Goal: Information Seeking & Learning: Learn about a topic

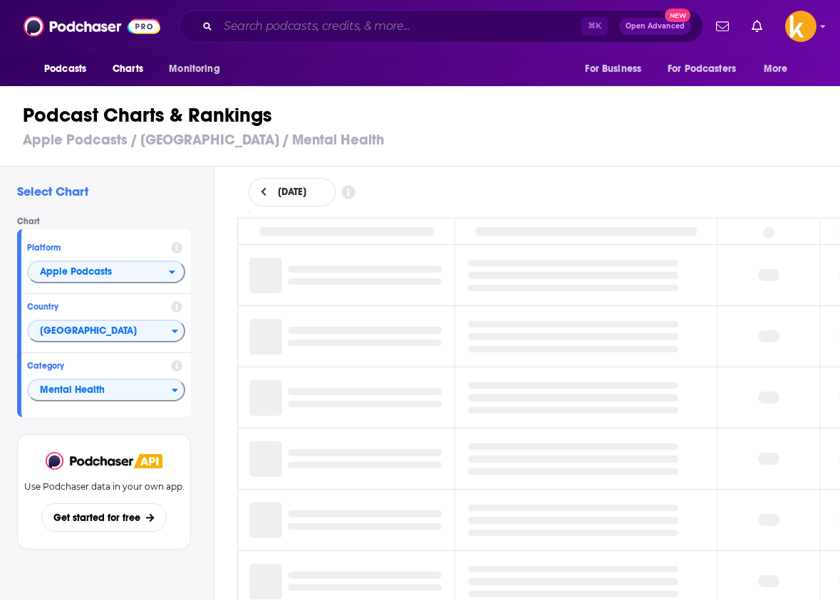
click at [305, 31] on input "Search podcasts, credits, & more..." at bounding box center [399, 26] width 363 height 23
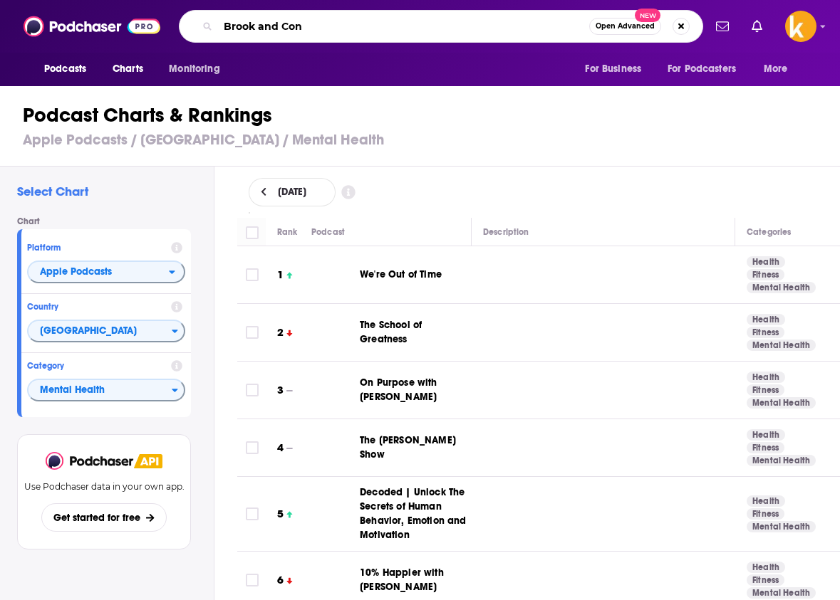
click at [266, 27] on input "Brook and Con" at bounding box center [403, 26] width 371 height 23
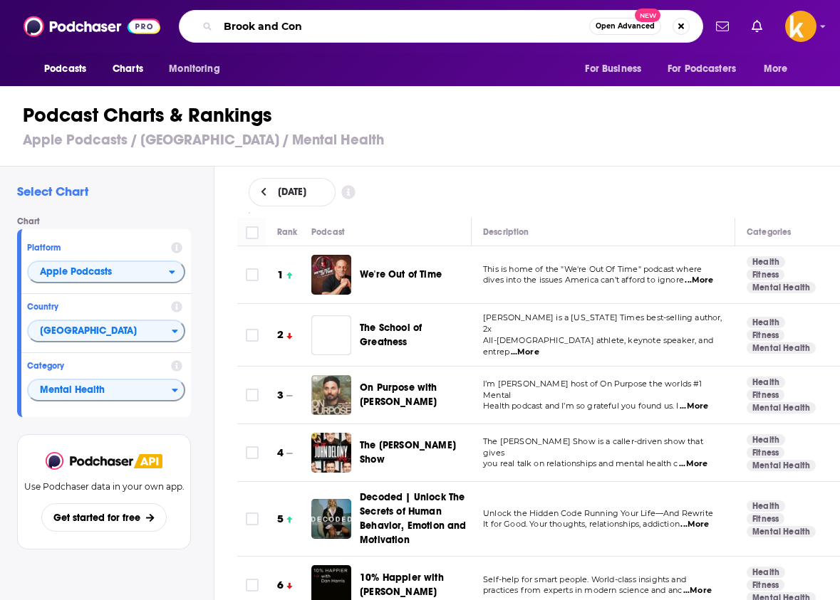
click at [328, 28] on input "Brook and Con" at bounding box center [403, 26] width 371 height 23
type input "[PERSON_NAME] and [PERSON_NAME] make a podcast"
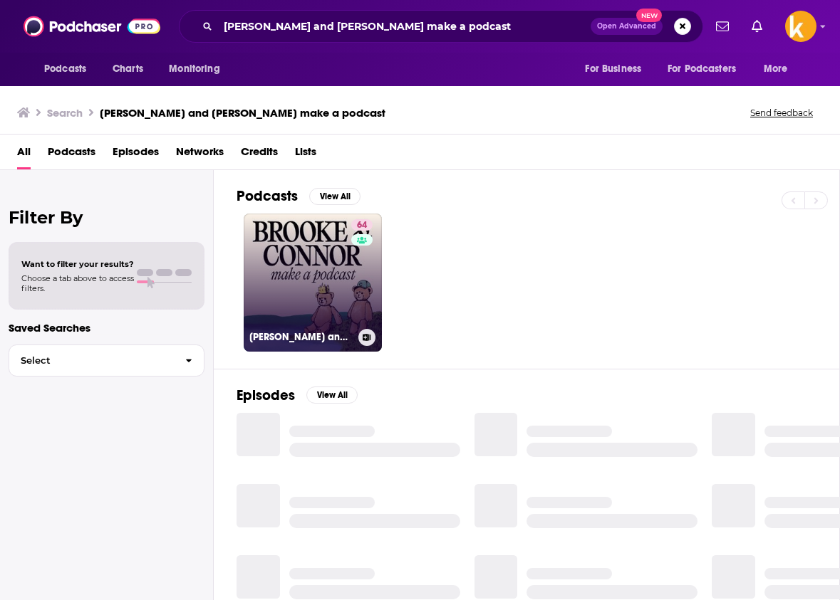
click at [301, 291] on link "64 [PERSON_NAME] and [PERSON_NAME] Make A Podcast" at bounding box center [313, 283] width 138 height 138
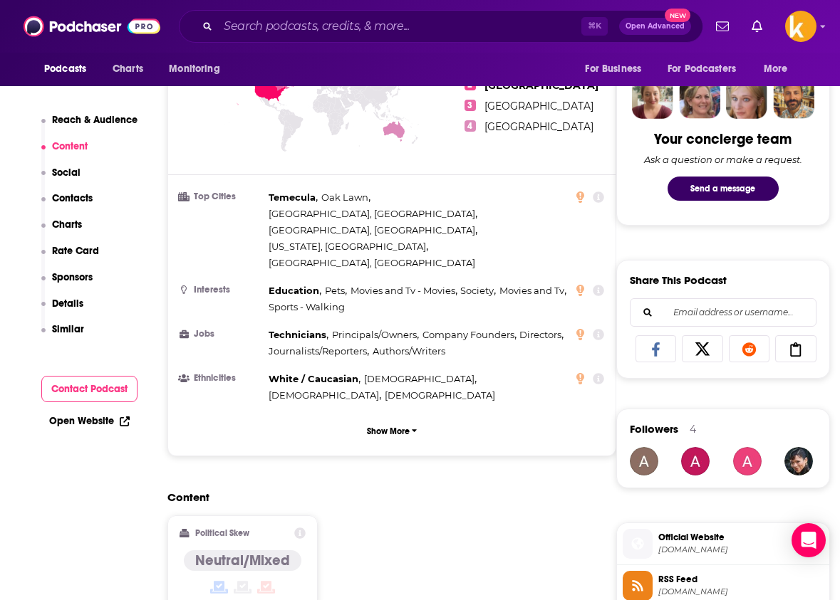
scroll to position [684, 0]
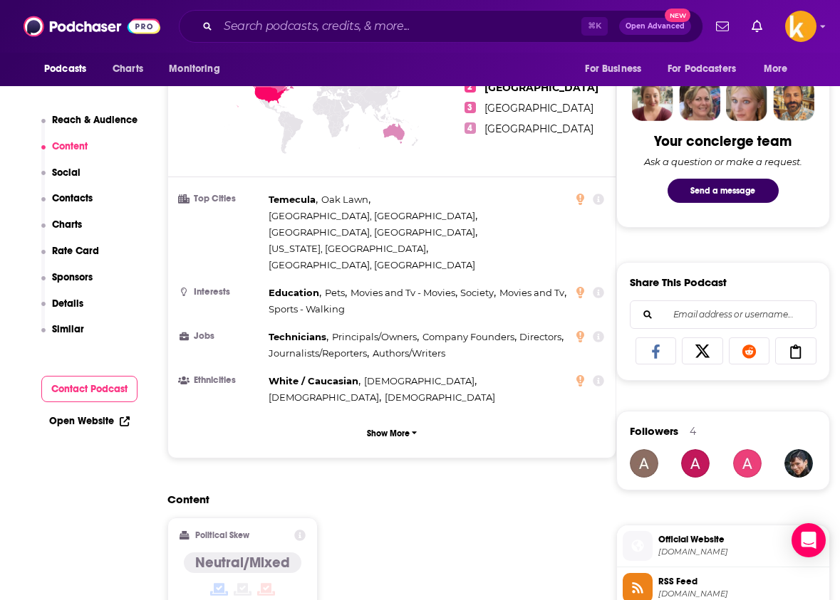
click at [600, 287] on icon at bounding box center [598, 292] width 11 height 11
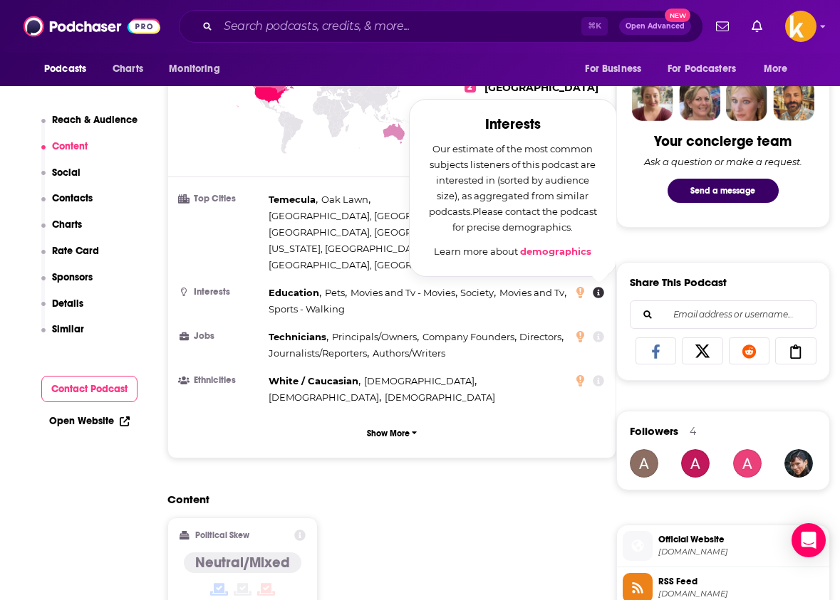
scroll to position [654, 0]
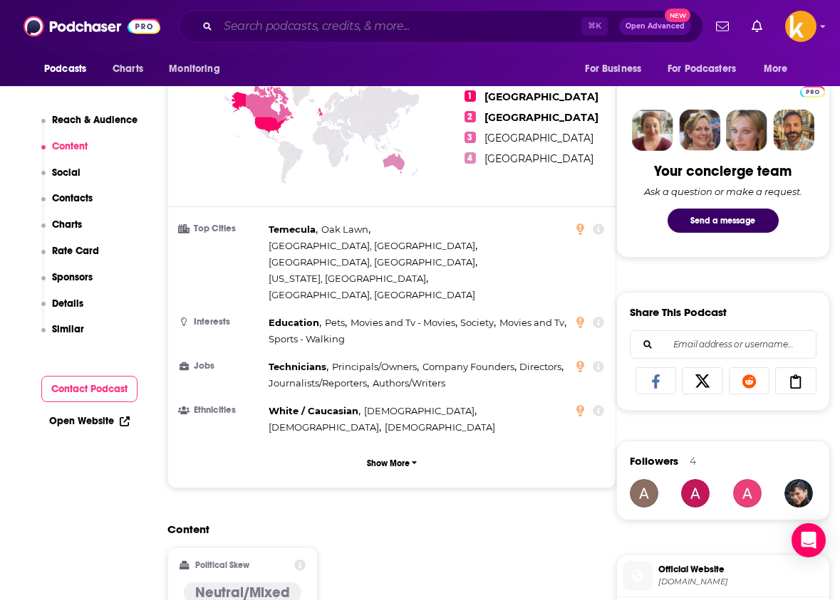
click at [380, 24] on input "Search podcasts, credits, & more..." at bounding box center [399, 26] width 363 height 23
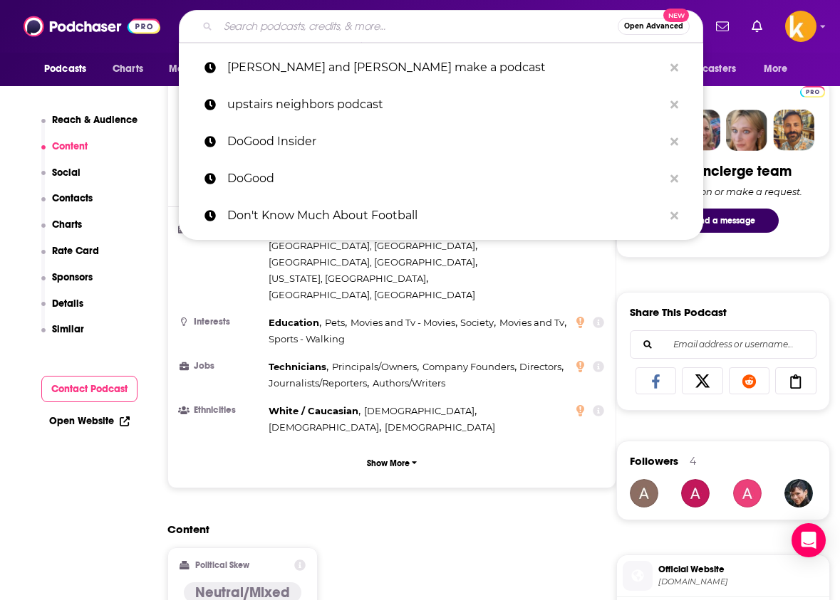
paste input "Crime & Plastic"
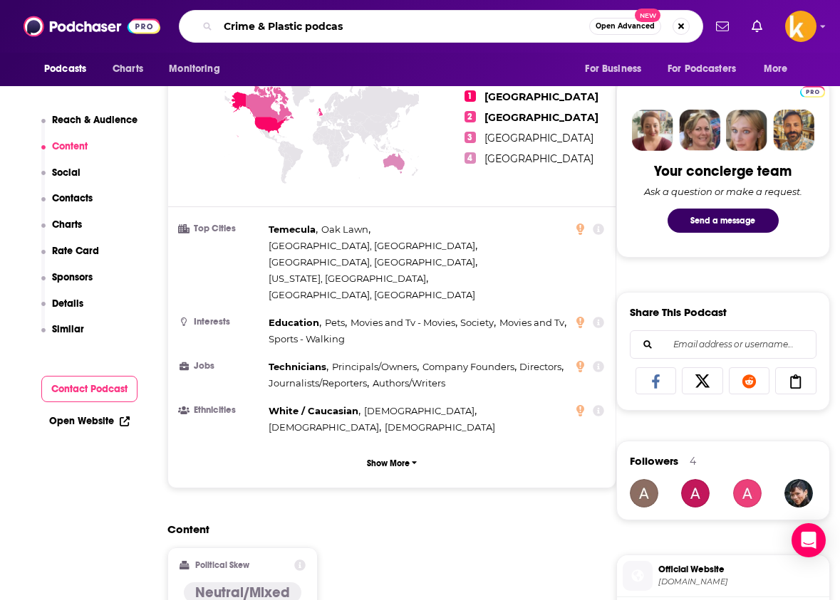
type input "Crime & Plastic podcast"
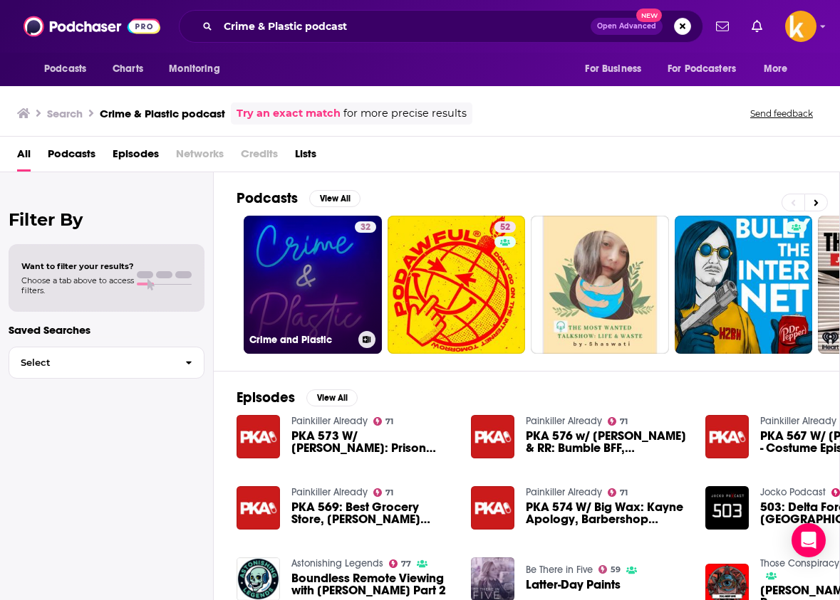
click at [328, 271] on link "32 Crime and Plastic" at bounding box center [313, 285] width 138 height 138
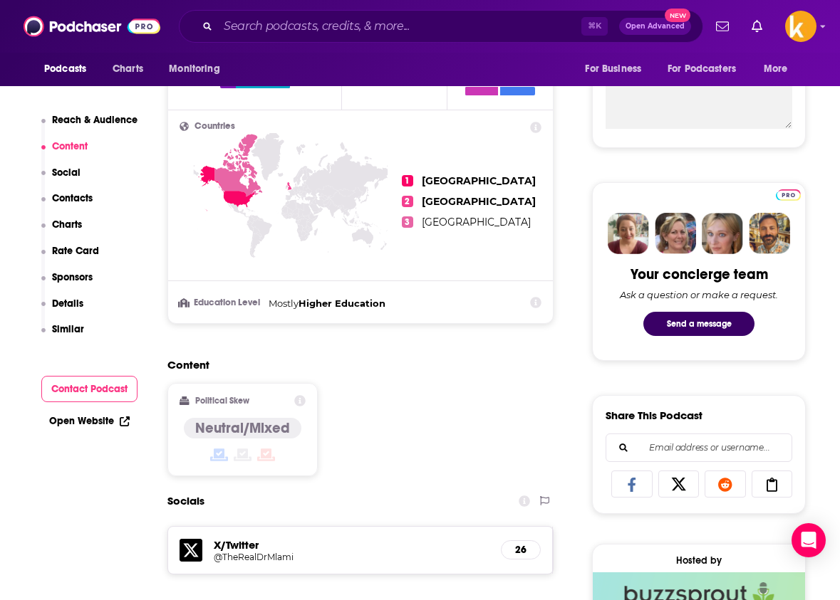
scroll to position [668, 0]
